Goal: Task Accomplishment & Management: Manage account settings

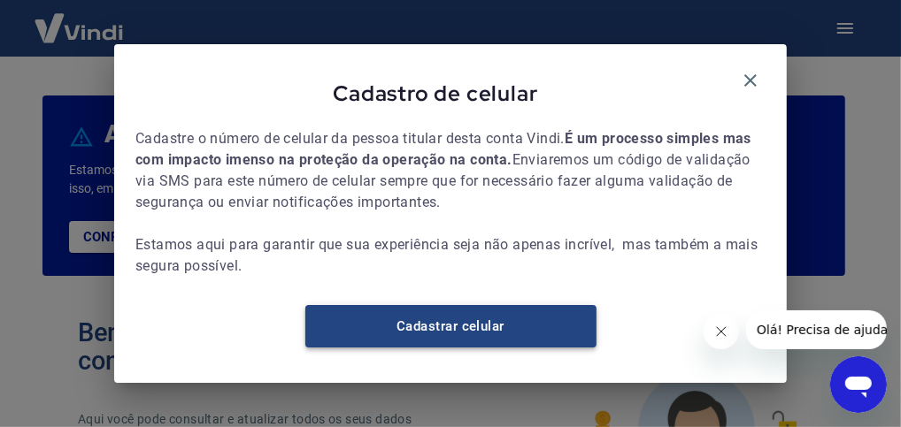
click at [476, 334] on link "Cadastrar celular" at bounding box center [450, 326] width 291 height 42
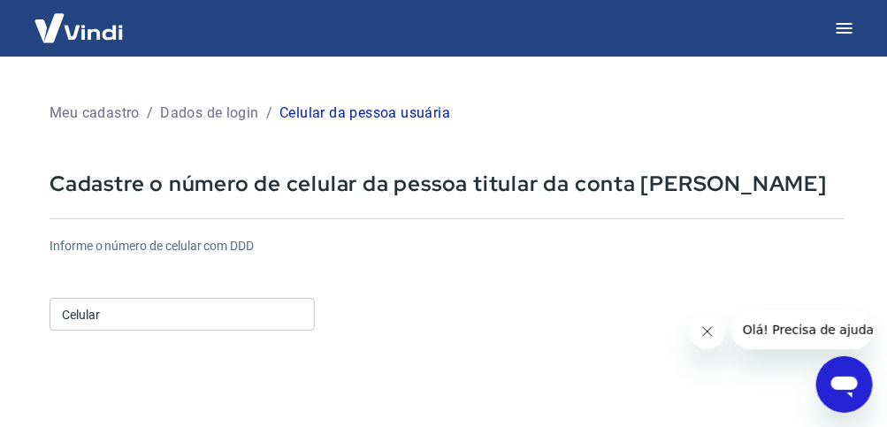
click at [178, 324] on input "Celular" at bounding box center [182, 314] width 265 height 33
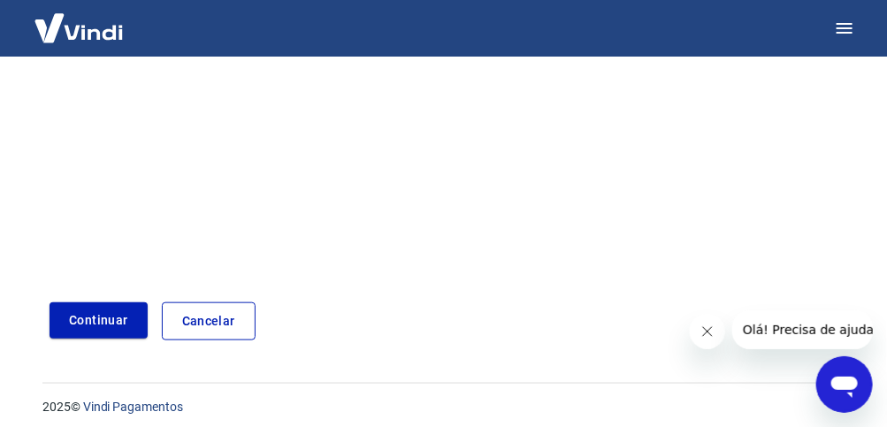
scroll to position [408, 0]
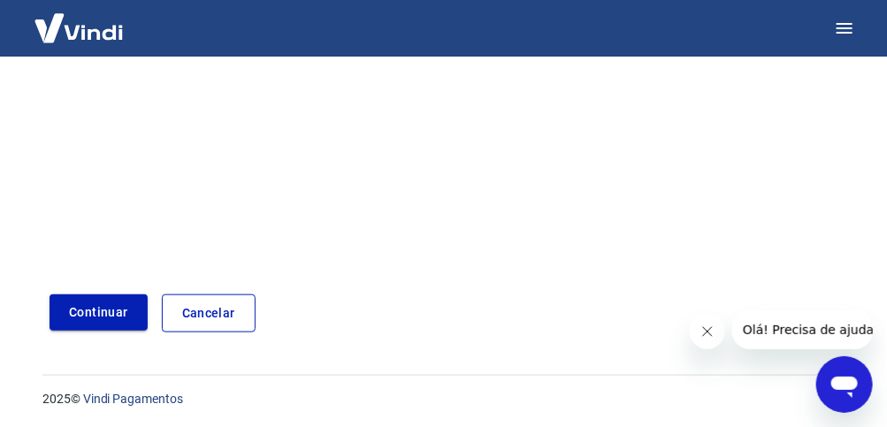
type input "[PHONE_NUMBER]"
click at [100, 314] on button "Continuar" at bounding box center [99, 313] width 98 height 36
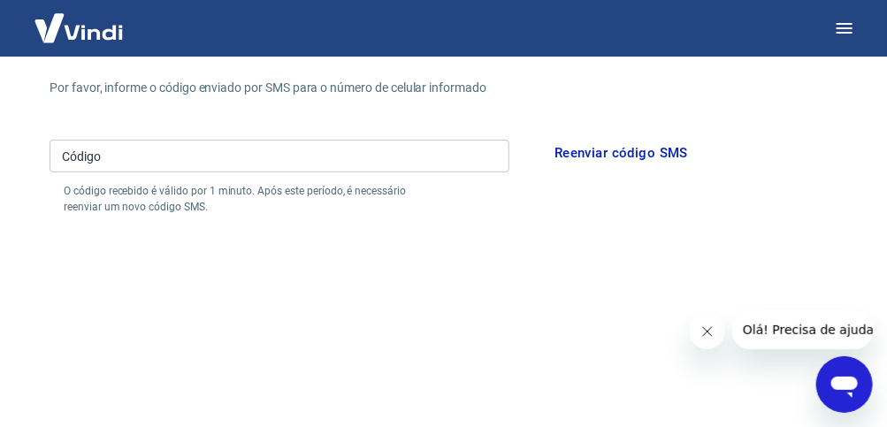
scroll to position [143, 0]
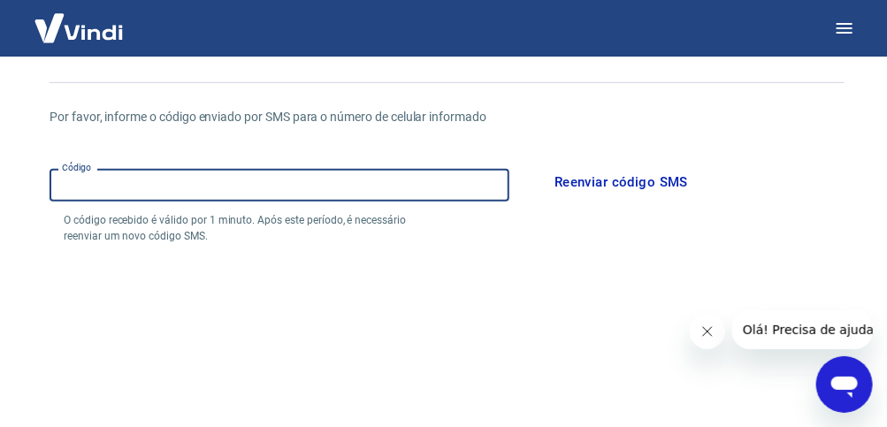
click at [180, 186] on input "Código" at bounding box center [280, 185] width 460 height 33
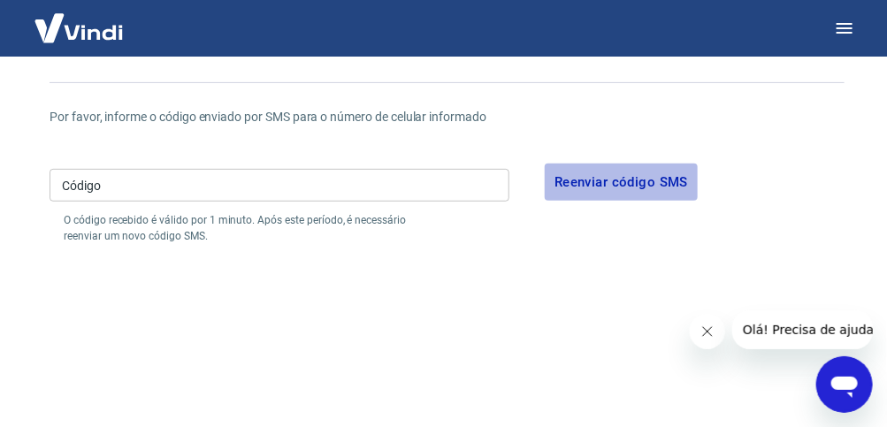
click at [638, 180] on button "Reenviar código SMS" at bounding box center [621, 182] width 153 height 37
